Goal: Information Seeking & Learning: Find specific fact

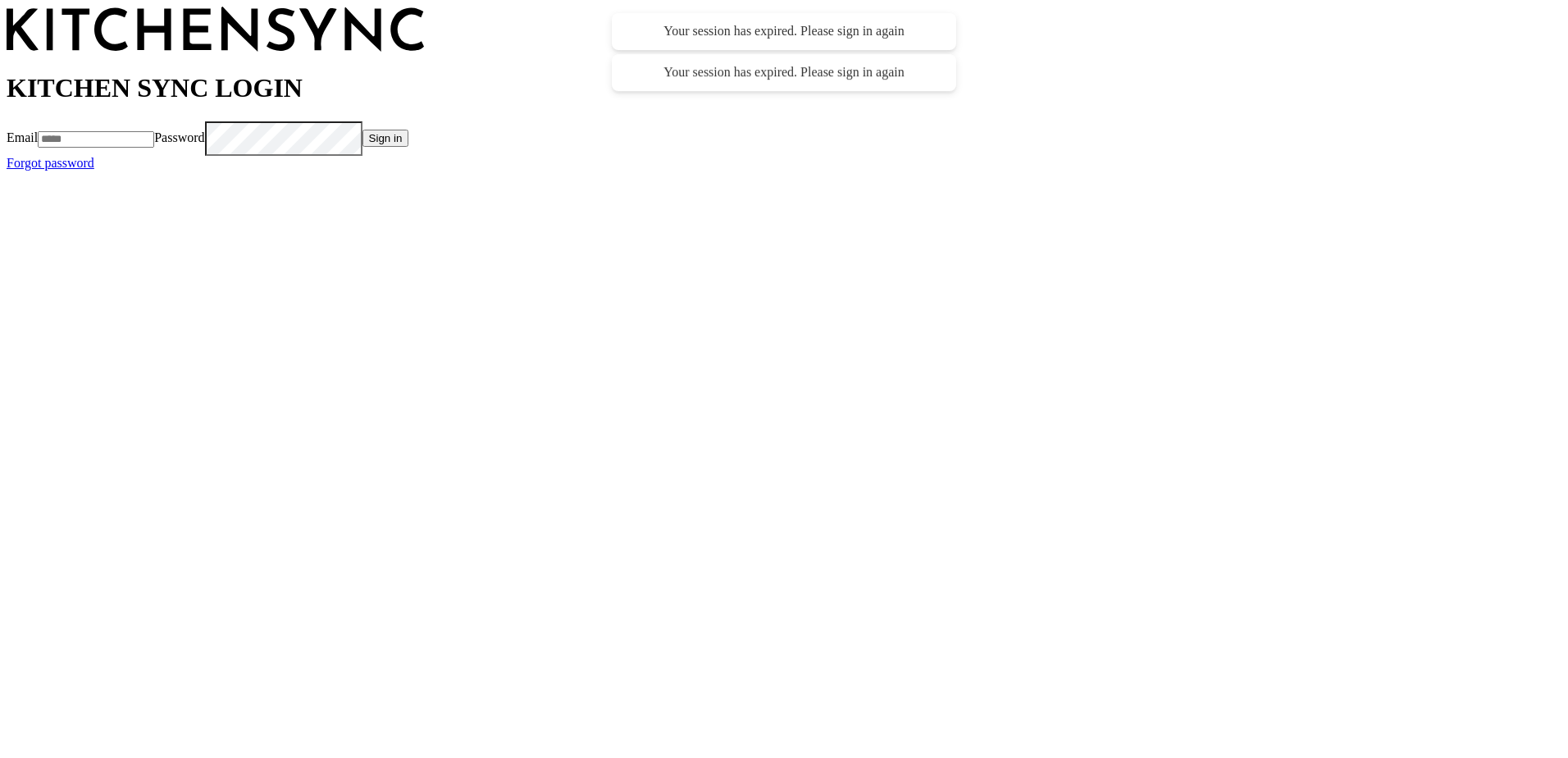
type input "**********"
click at [451, 147] on button "Sign in" at bounding box center [427, 138] width 46 height 17
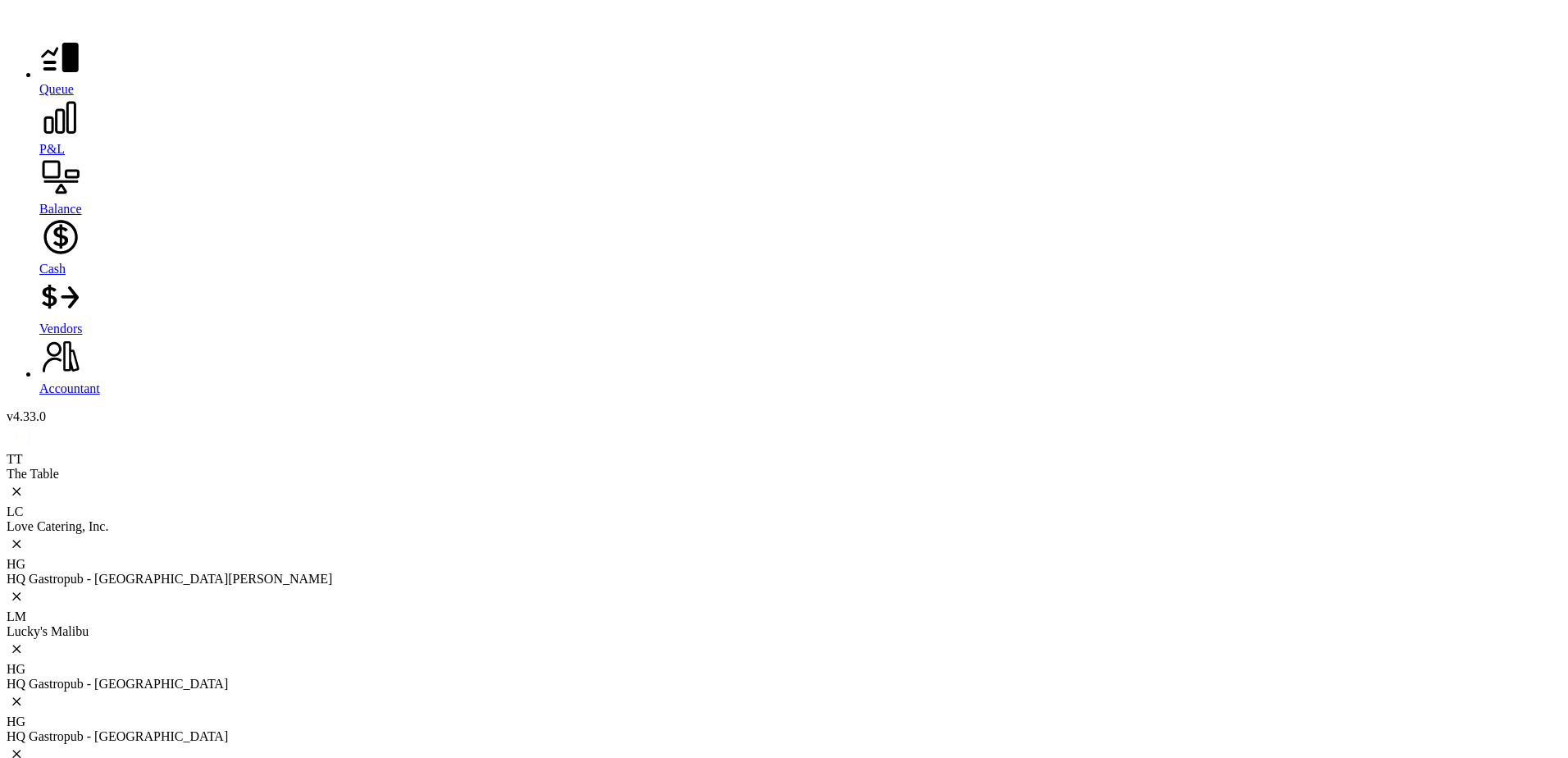
drag, startPoint x: 706, startPoint y: 195, endPoint x: 759, endPoint y: 208, distance: 54.6
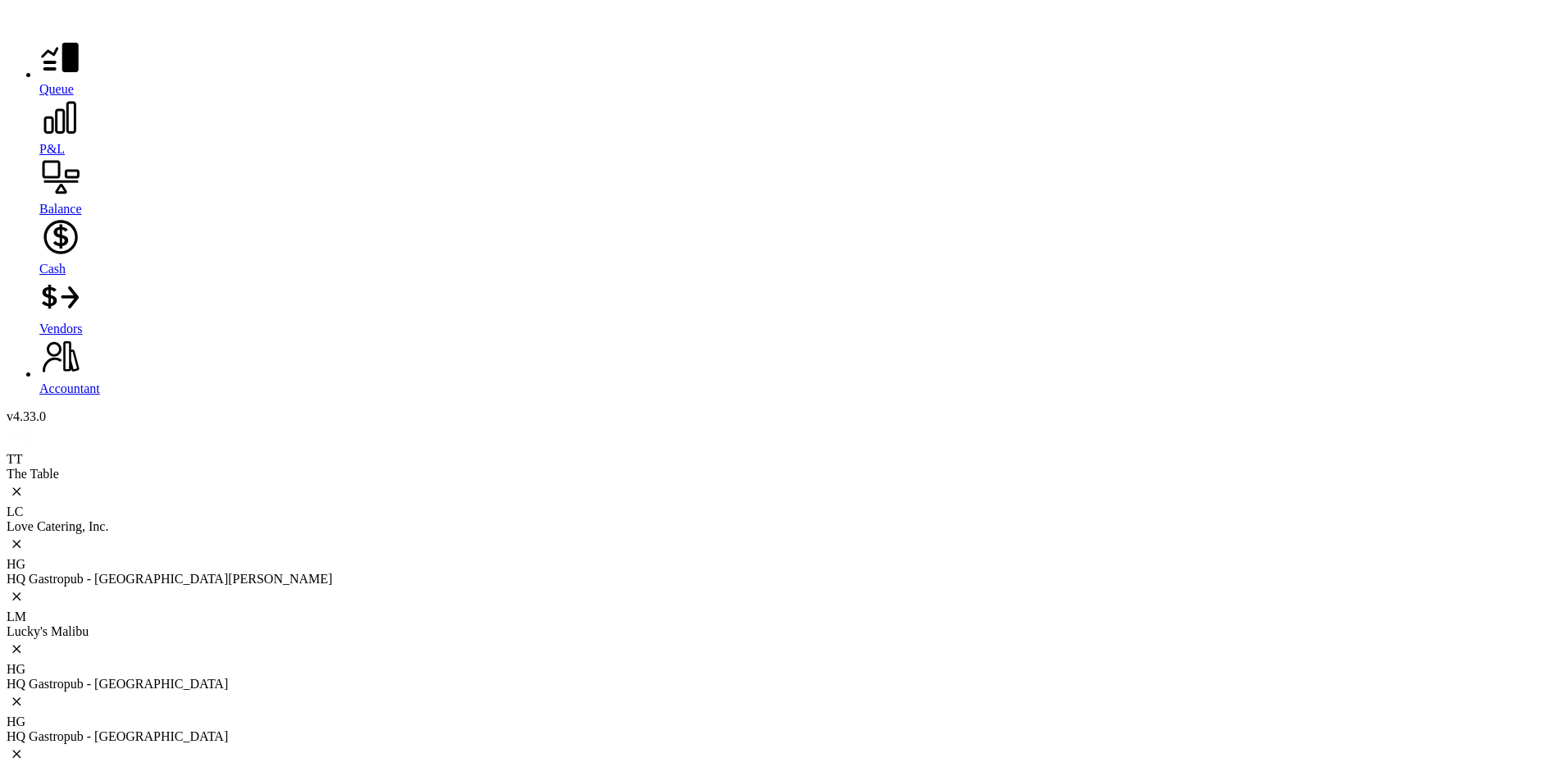
drag, startPoint x: 1437, startPoint y: 191, endPoint x: 1135, endPoint y: 319, distance: 328.0
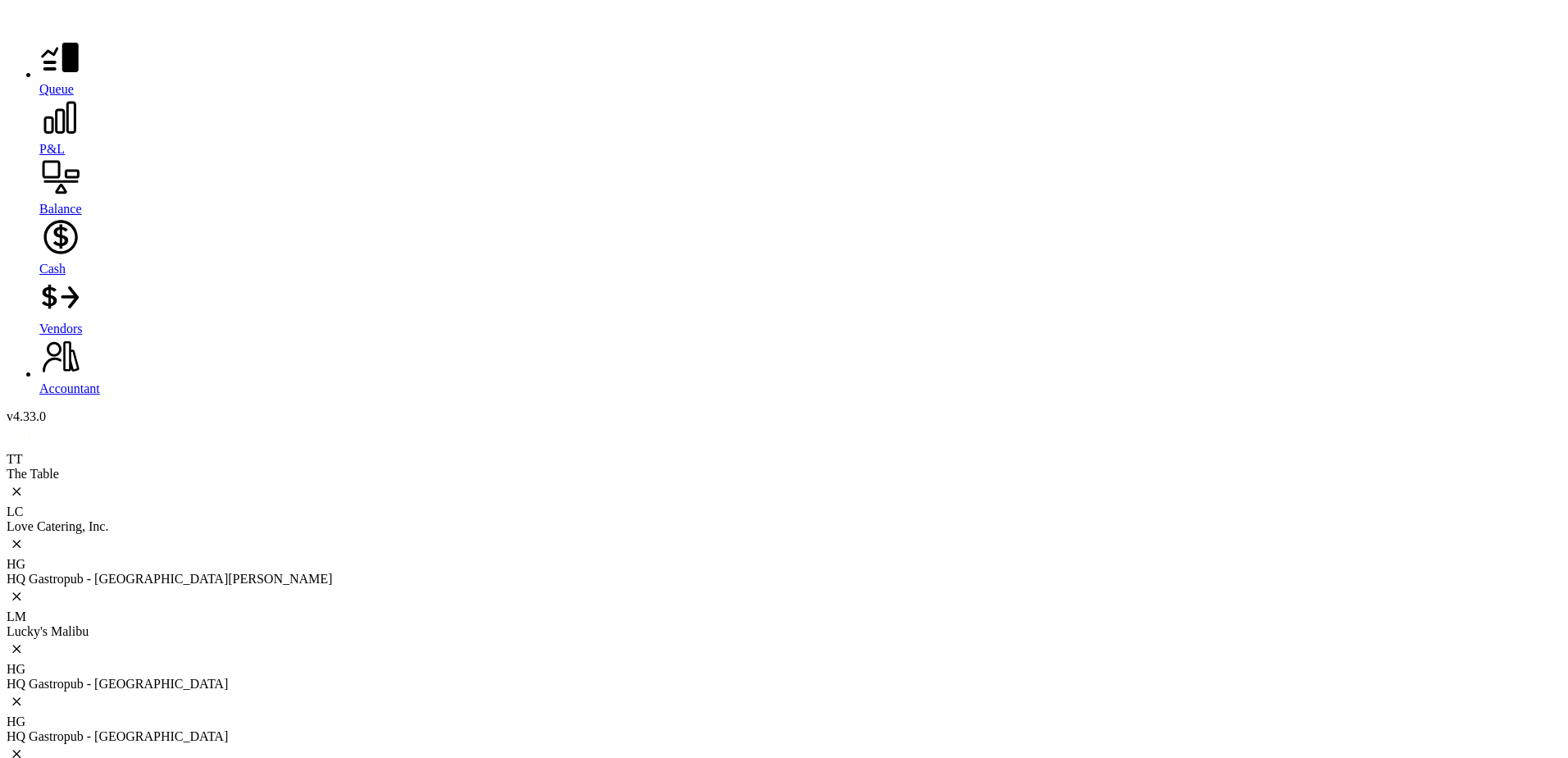
drag, startPoint x: 1091, startPoint y: 288, endPoint x: 947, endPoint y: 359, distance: 160.6
drag, startPoint x: 1421, startPoint y: 195, endPoint x: 1465, endPoint y: 190, distance: 44.3
drag, startPoint x: 1465, startPoint y: 190, endPoint x: 1446, endPoint y: 198, distance: 20.6
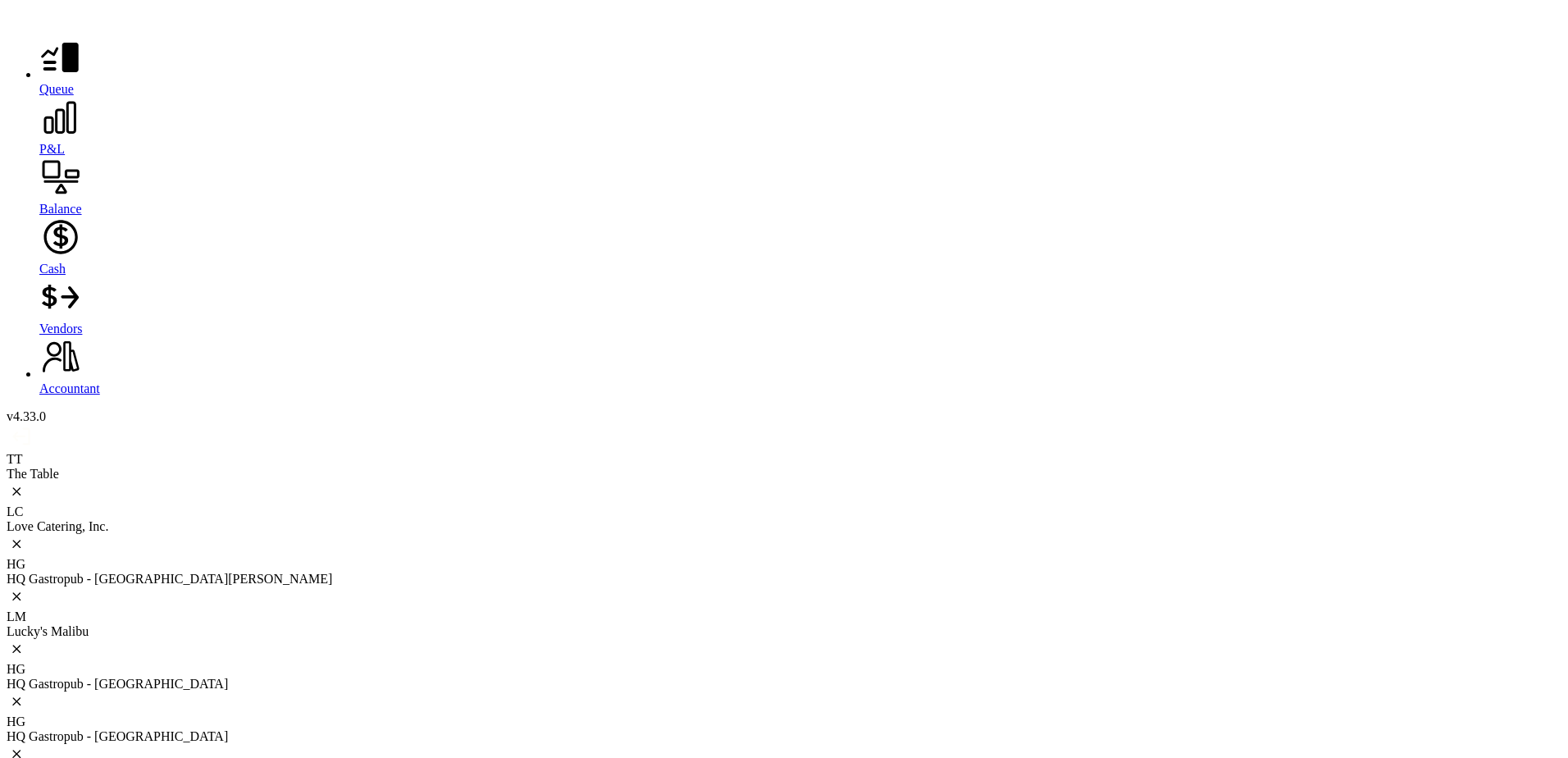
drag, startPoint x: 1426, startPoint y: 194, endPoint x: 1458, endPoint y: 197, distance: 32.1
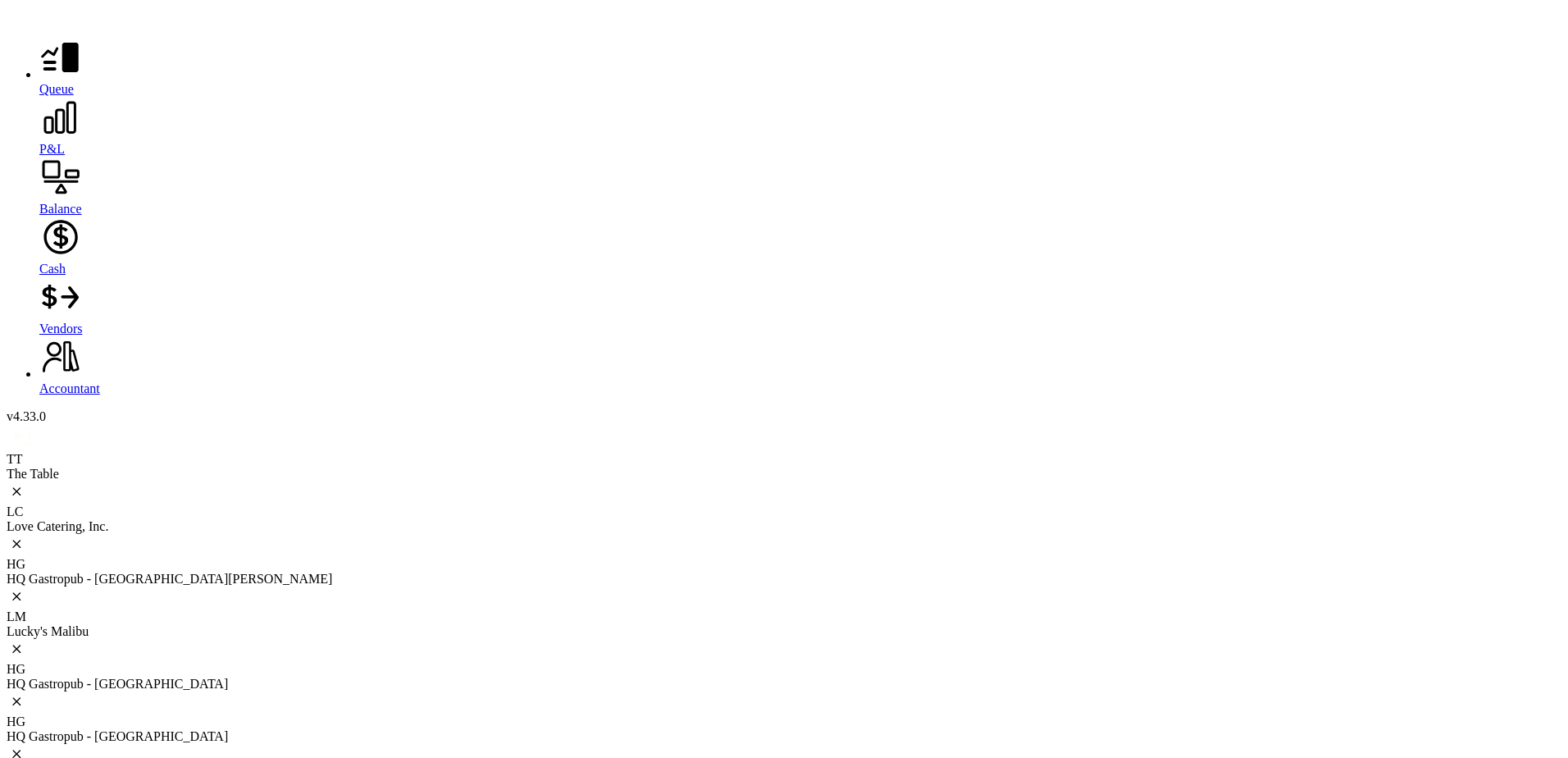
drag, startPoint x: 1427, startPoint y: 195, endPoint x: 1416, endPoint y: 265, distance: 70.9
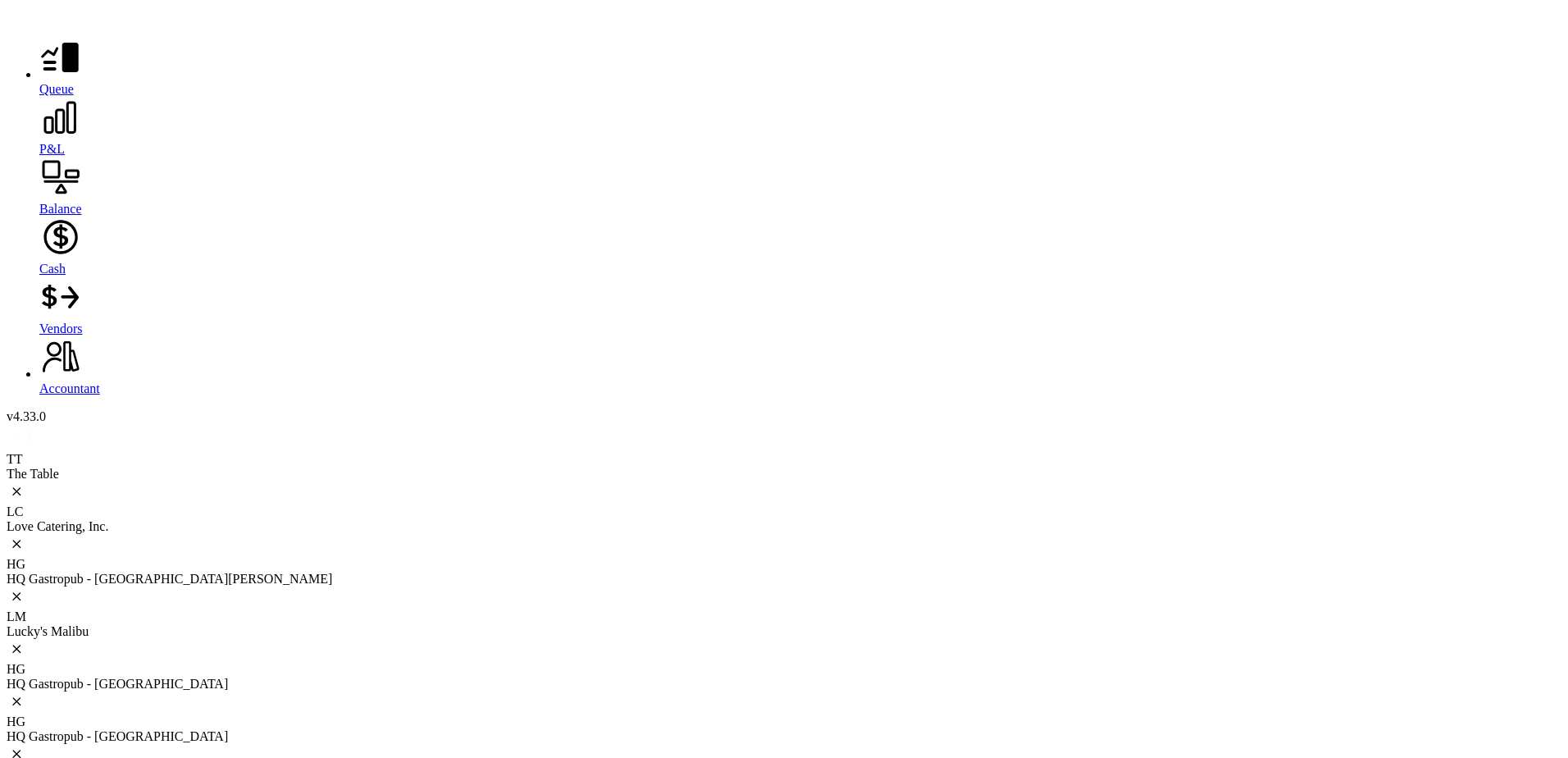
drag, startPoint x: 855, startPoint y: 323, endPoint x: 987, endPoint y: 438, distance: 175.1
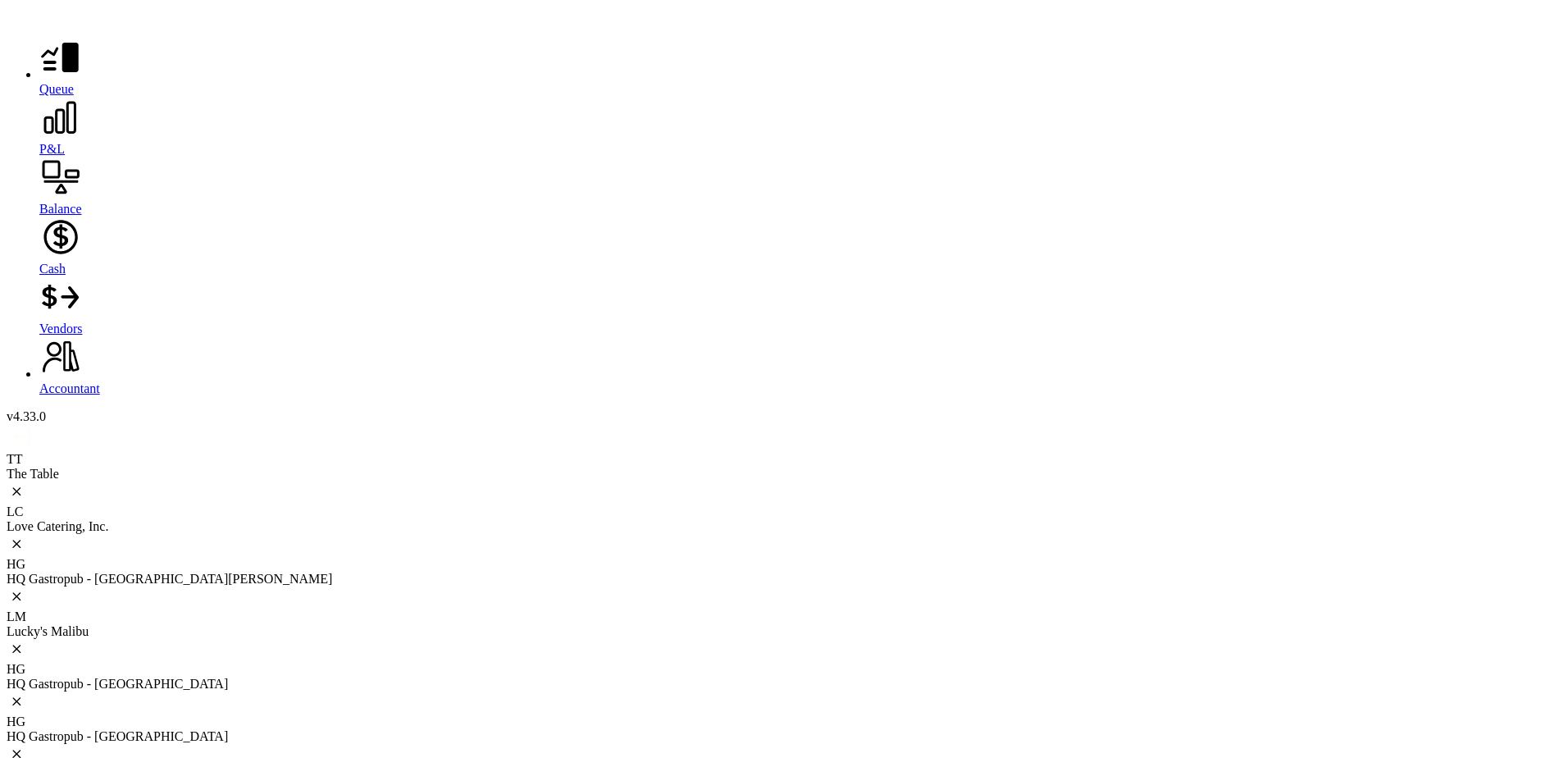
drag, startPoint x: 967, startPoint y: 409, endPoint x: 968, endPoint y: 431, distance: 22.0
